Goal: Task Accomplishment & Management: Manage account settings

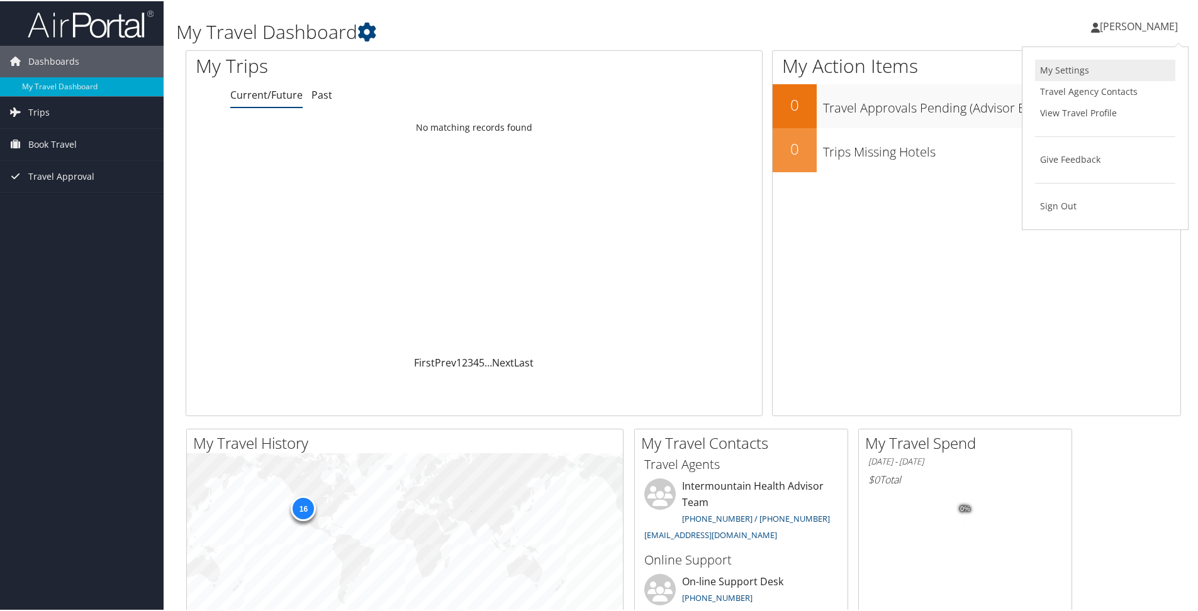
click at [1069, 69] on link "My Settings" at bounding box center [1105, 68] width 140 height 21
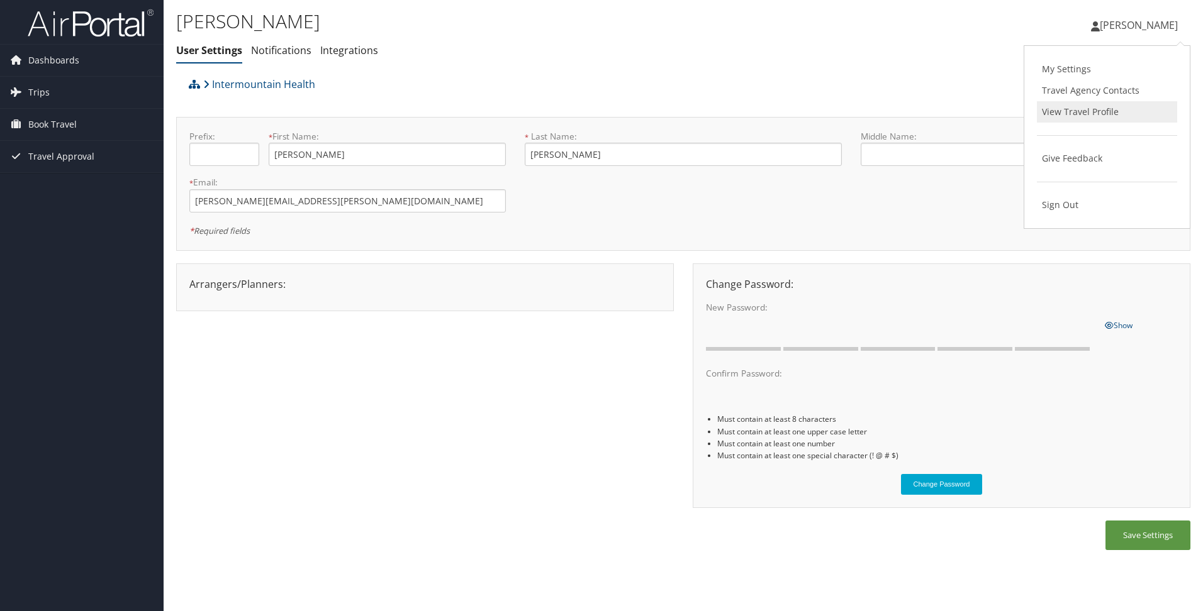
click at [1114, 110] on link "View Travel Profile" at bounding box center [1106, 111] width 140 height 21
